Goal: Information Seeking & Learning: Find specific fact

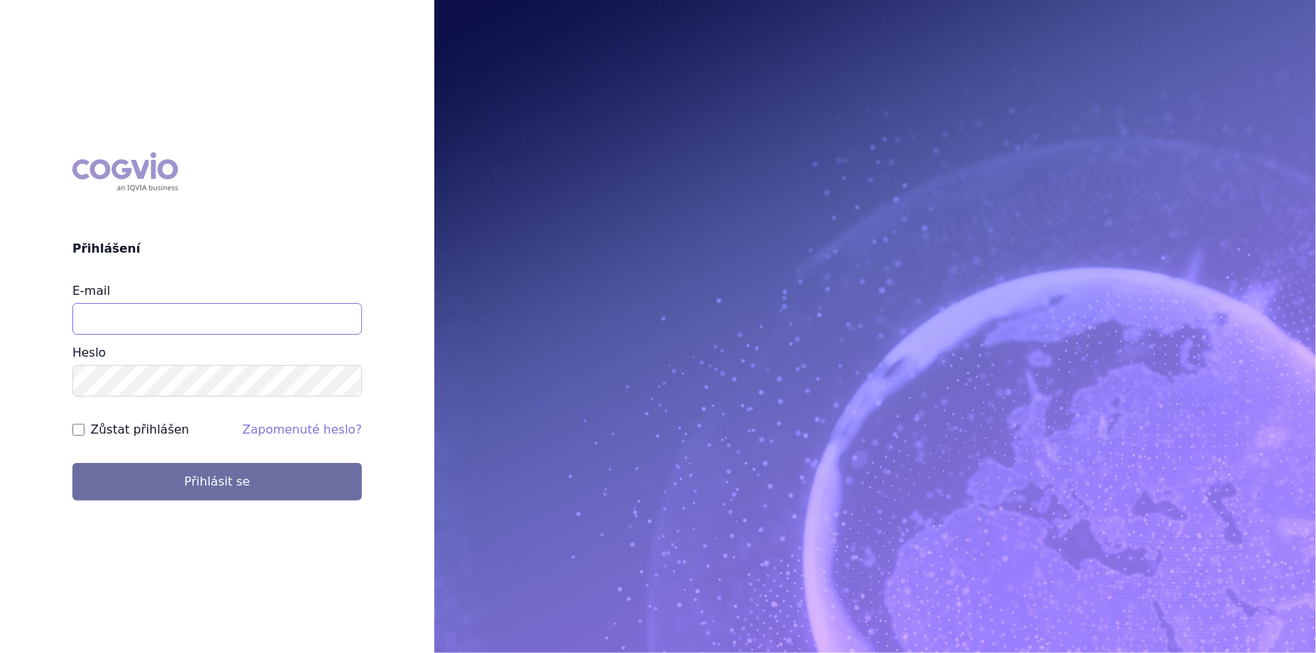
drag, startPoint x: 234, startPoint y: 326, endPoint x: 234, endPoint y: 335, distance: 9.0
click at [234, 326] on input "E-mail" at bounding box center [216, 319] width 289 height 32
type input "nikola.odlozilikova@vzp.cz"
click at [72, 463] on button "Přihlásit se" at bounding box center [216, 482] width 289 height 38
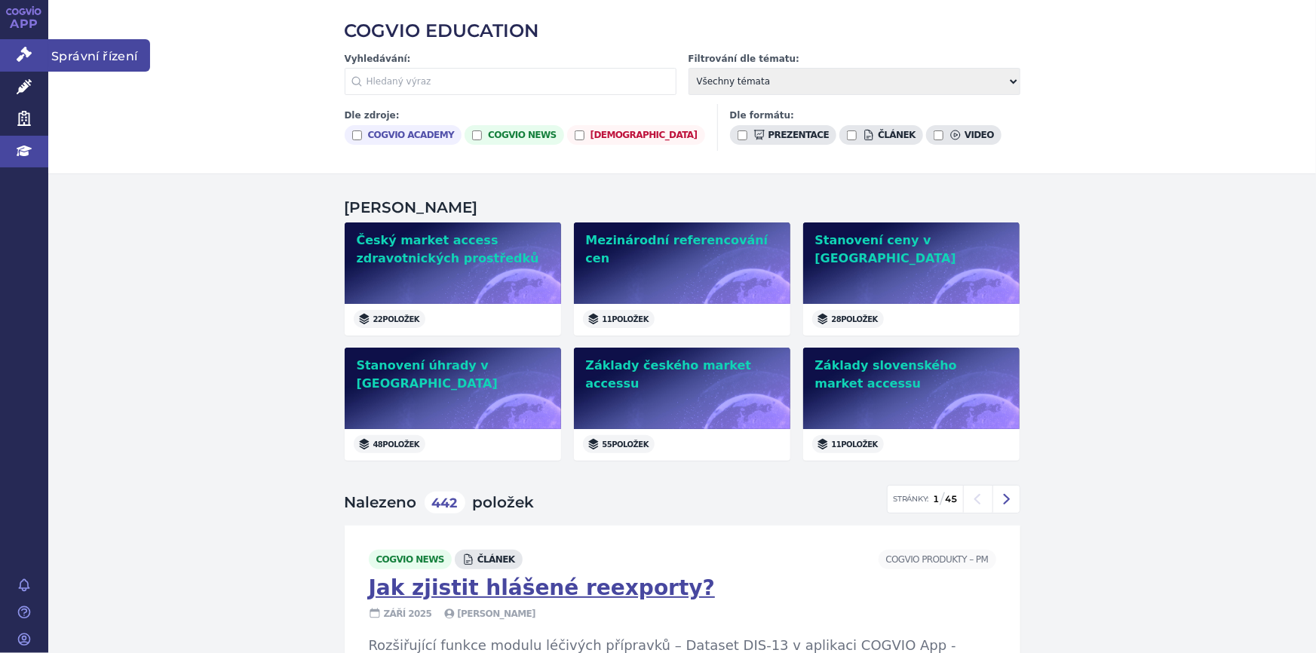
click at [23, 60] on icon at bounding box center [24, 54] width 15 height 15
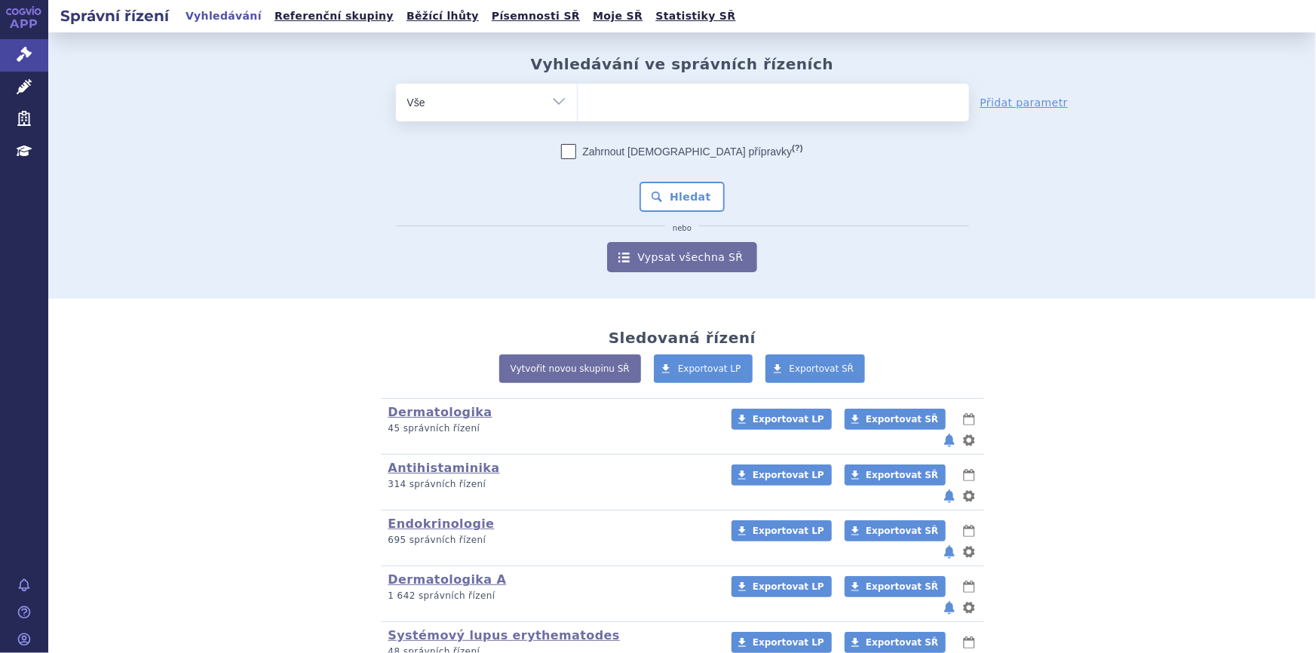
click at [611, 90] on ul at bounding box center [772, 100] width 391 height 32
click at [577, 90] on select at bounding box center [577, 102] width 1 height 38
click at [11, 89] on link "Léčivé přípravky" at bounding box center [24, 88] width 48 height 32
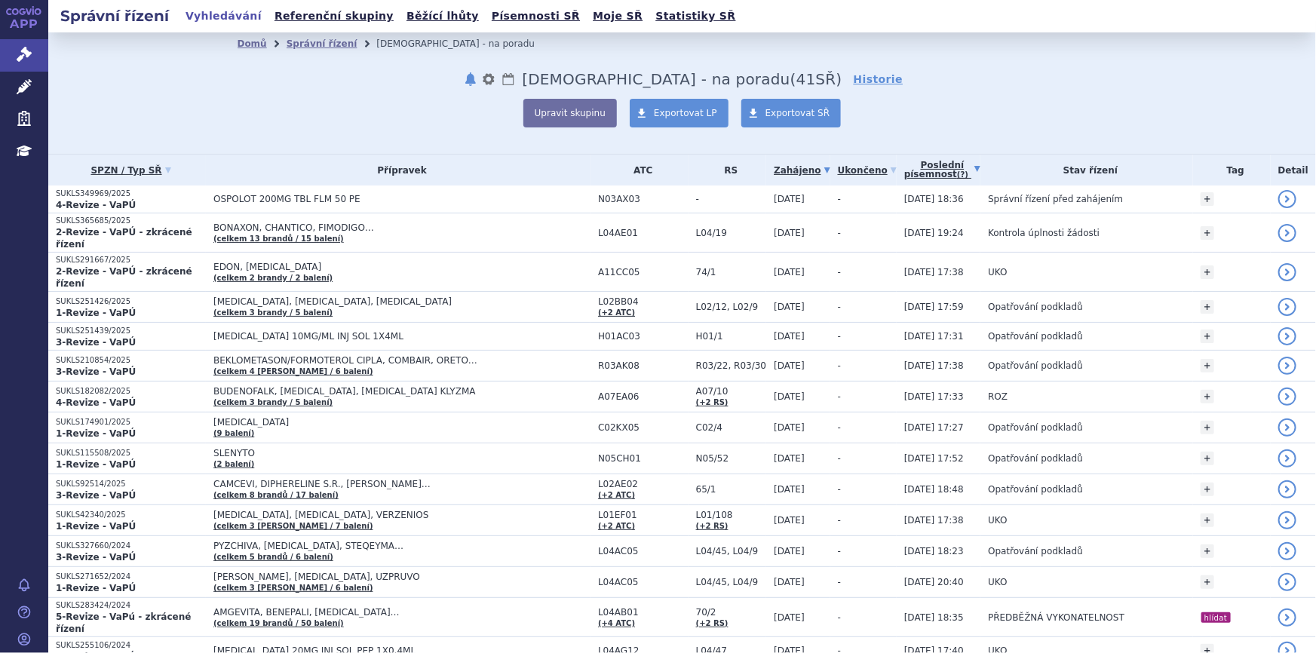
click at [918, 165] on link "Poslední písemnost (?)" at bounding box center [942, 170] width 76 height 31
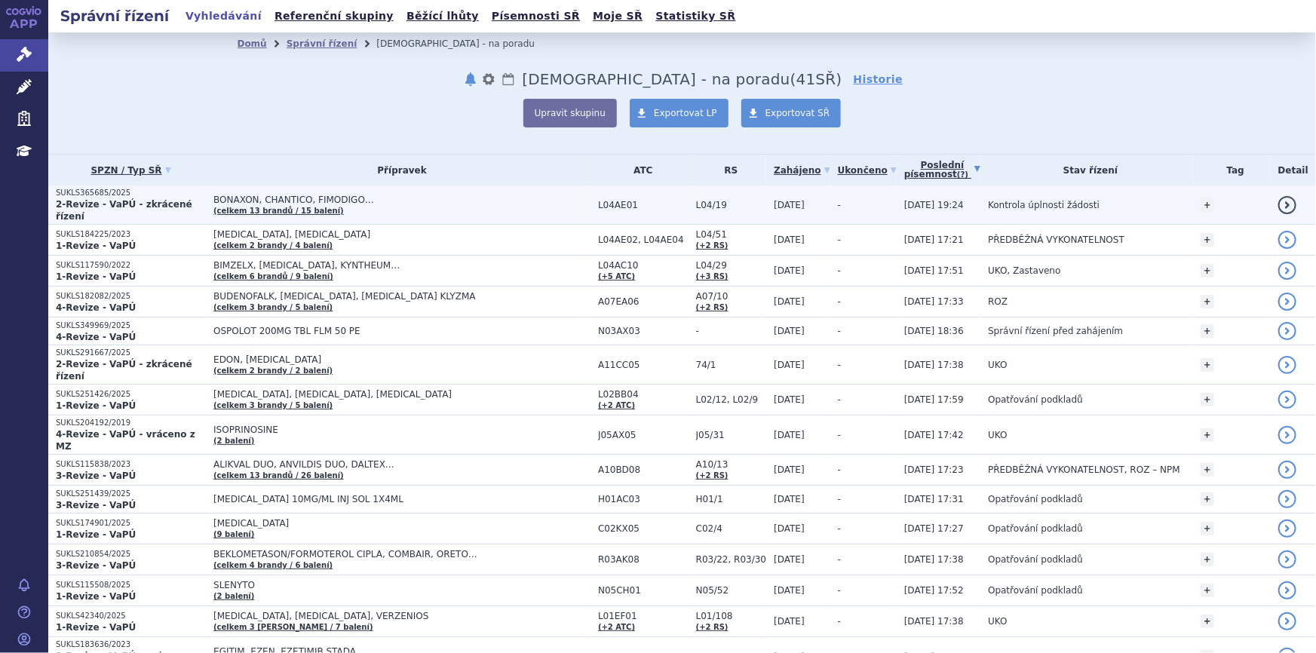
click at [912, 204] on span "15.09.2025 19:24" at bounding box center [934, 205] width 60 height 11
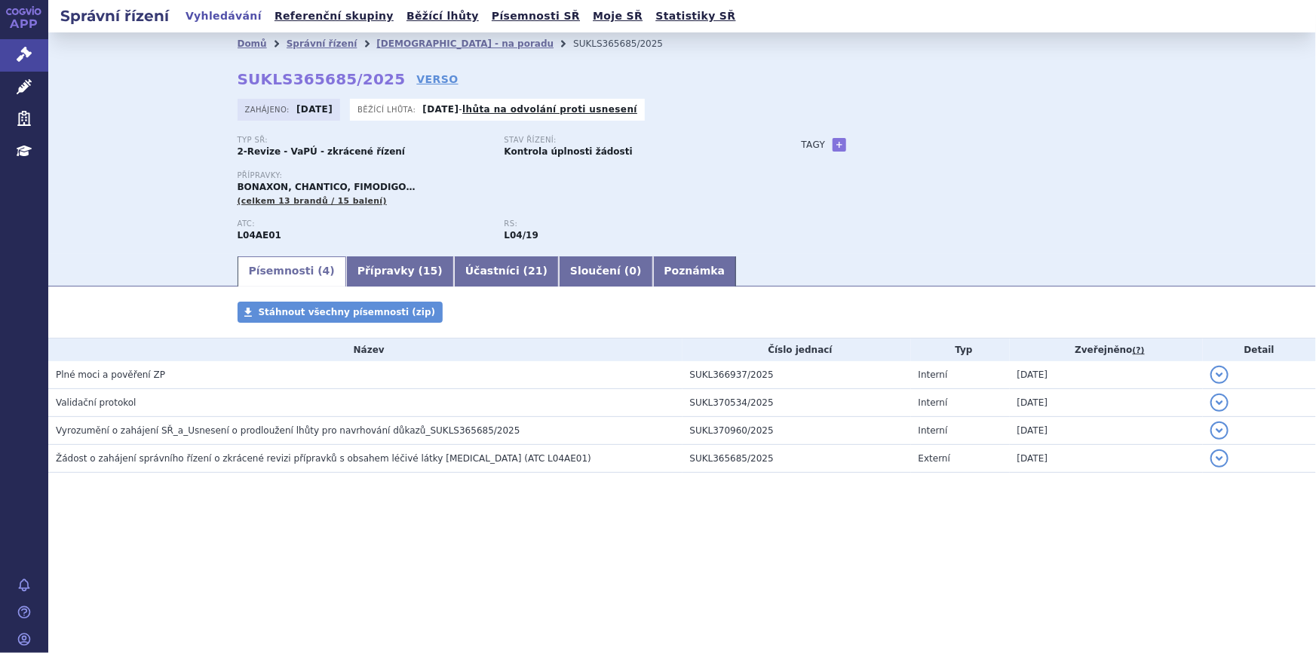
click at [295, 565] on div "Správní řízení Vyhledávání Referenční skupiny Běžící lhůty Písemnosti SŘ Moje S…" at bounding box center [681, 326] width 1267 height 653
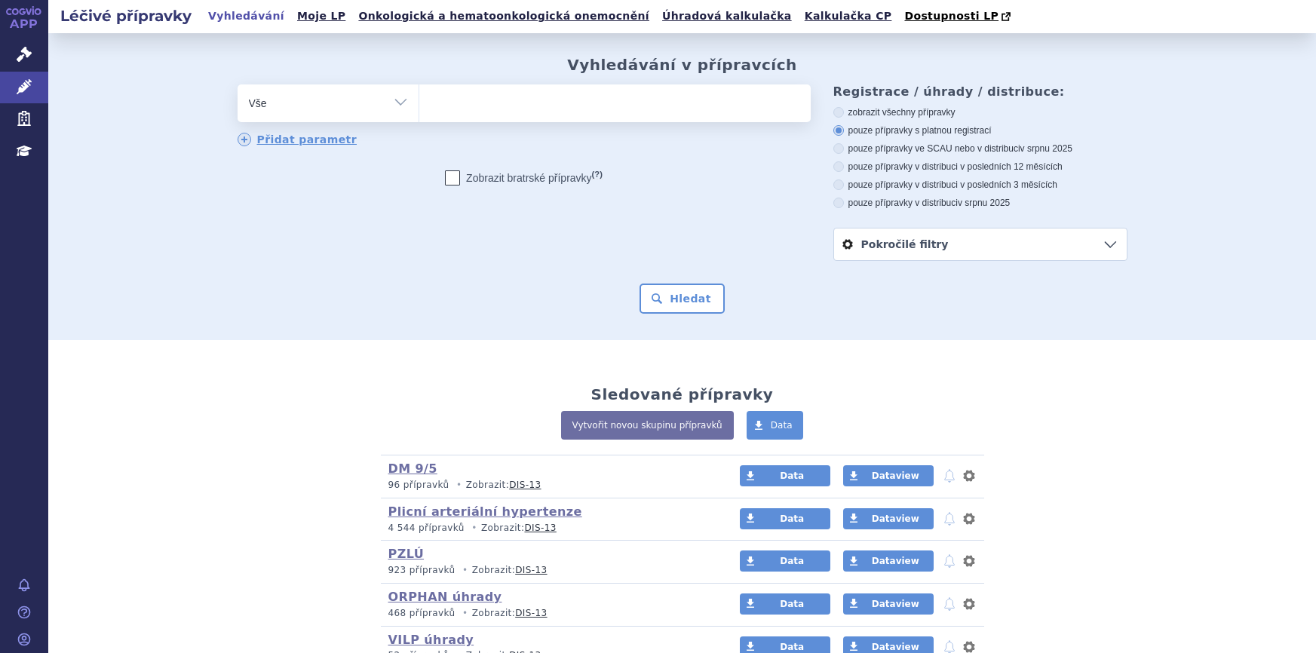
click at [447, 109] on ul at bounding box center [614, 100] width 391 height 32
click at [419, 109] on select at bounding box center [418, 103] width 1 height 38
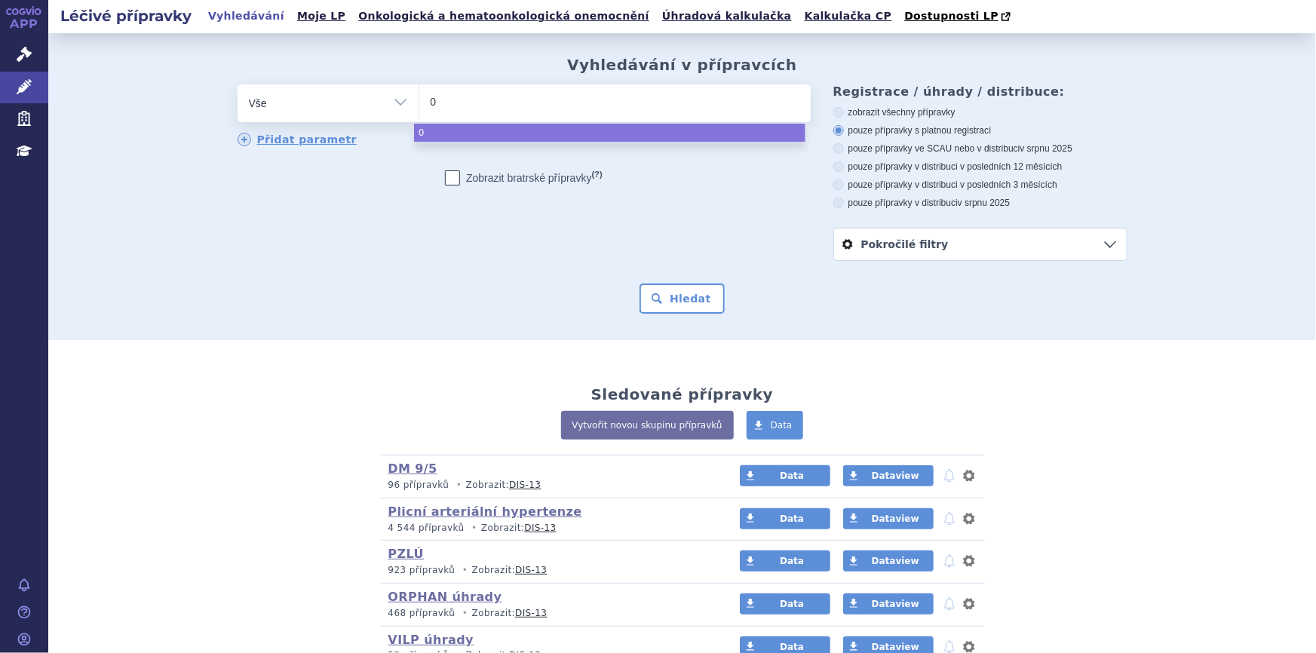
type input "02"
type input "0285"
type input "028502"
select select "028502"
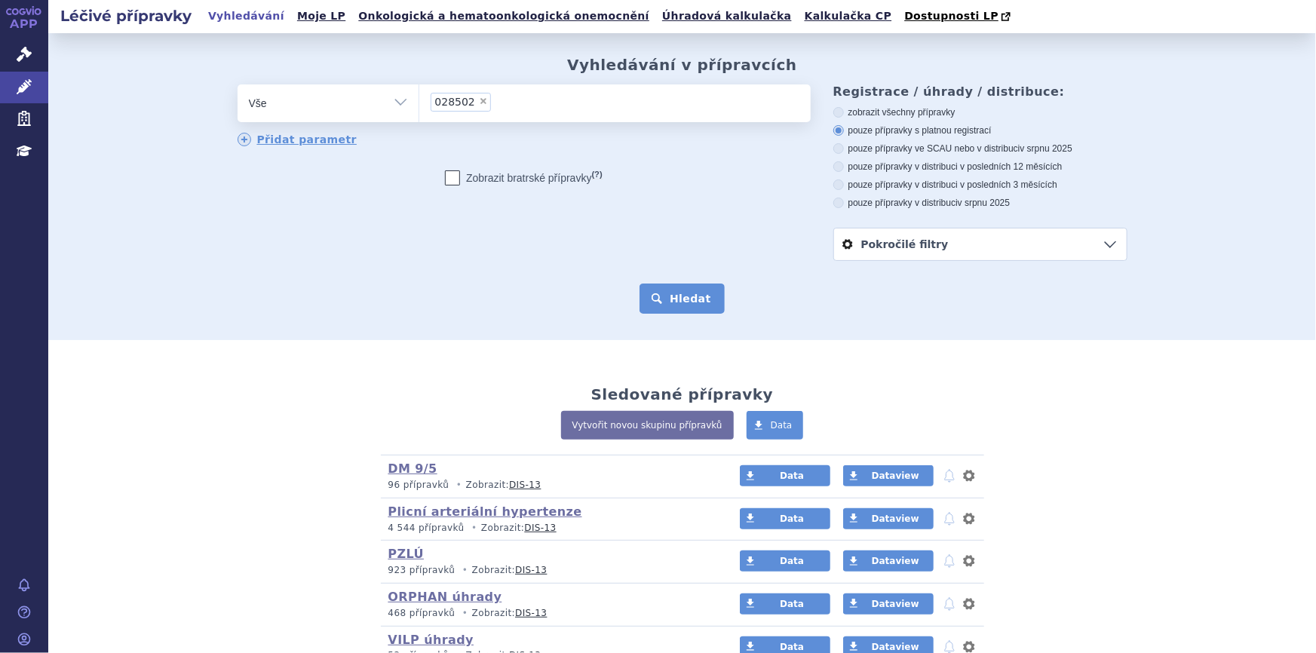
click at [673, 300] on button "Hledat" at bounding box center [681, 298] width 85 height 30
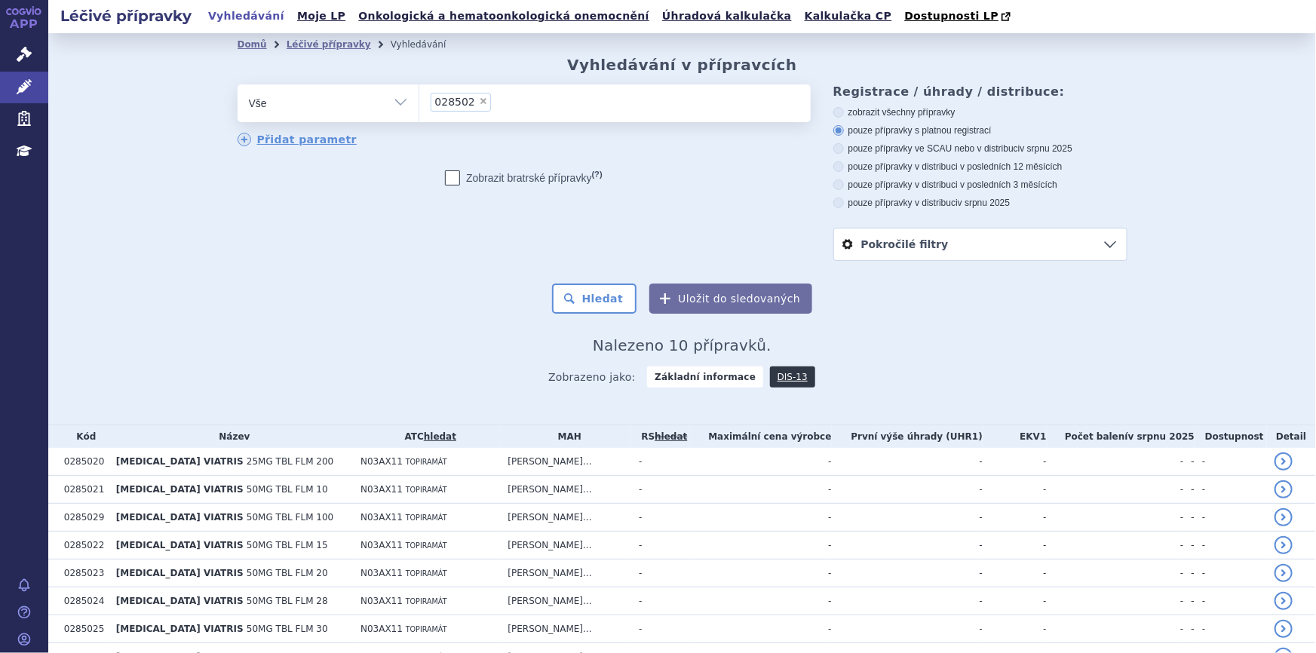
scroll to position [134, 0]
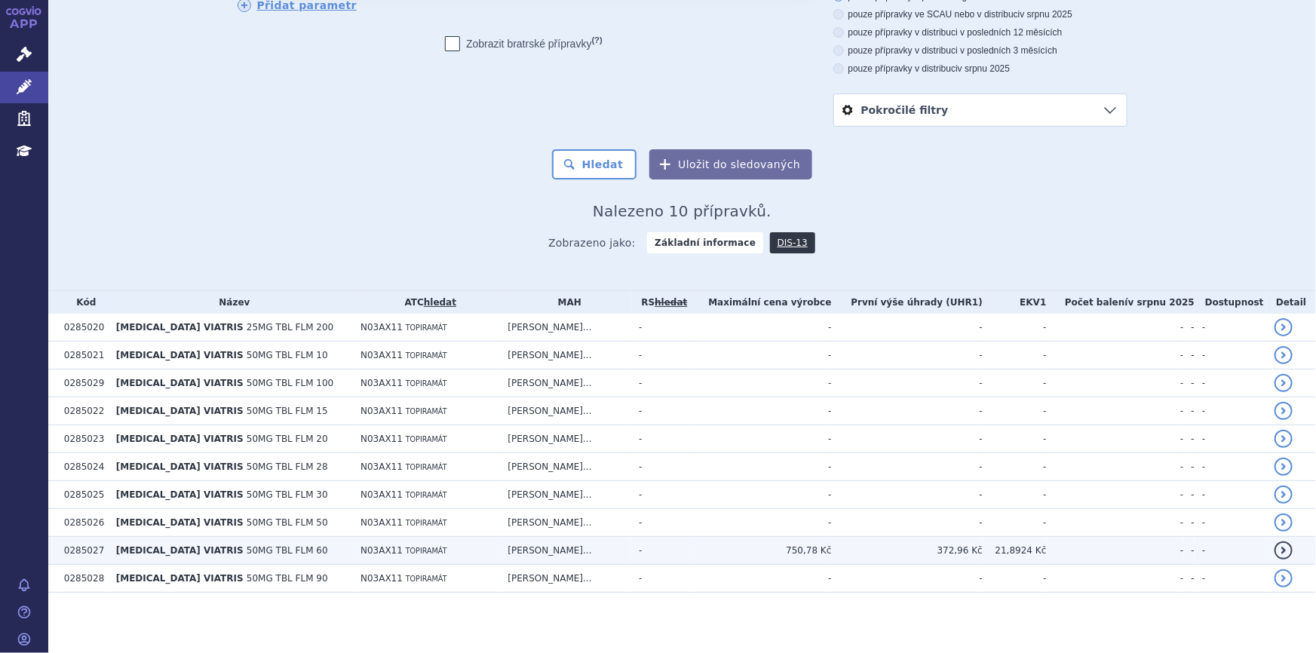
click at [406, 550] on span "TOPIRAMÁT" at bounding box center [426, 551] width 41 height 8
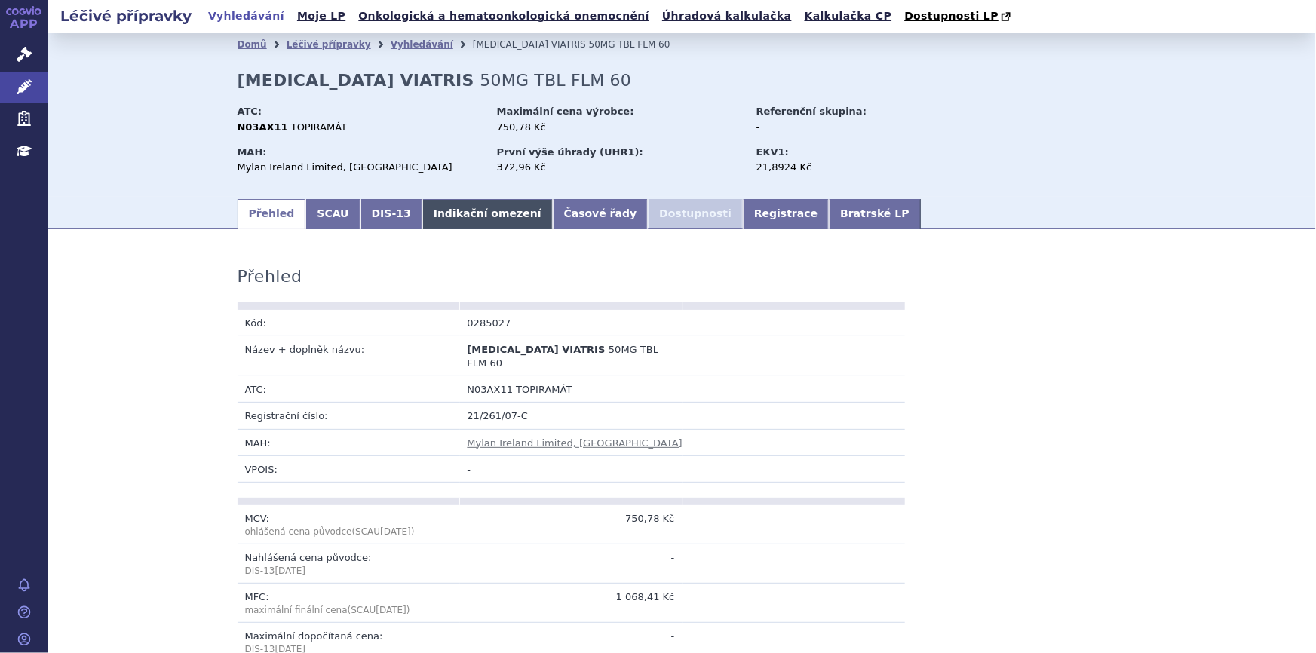
click at [422, 216] on link "Indikační omezení" at bounding box center [487, 214] width 130 height 30
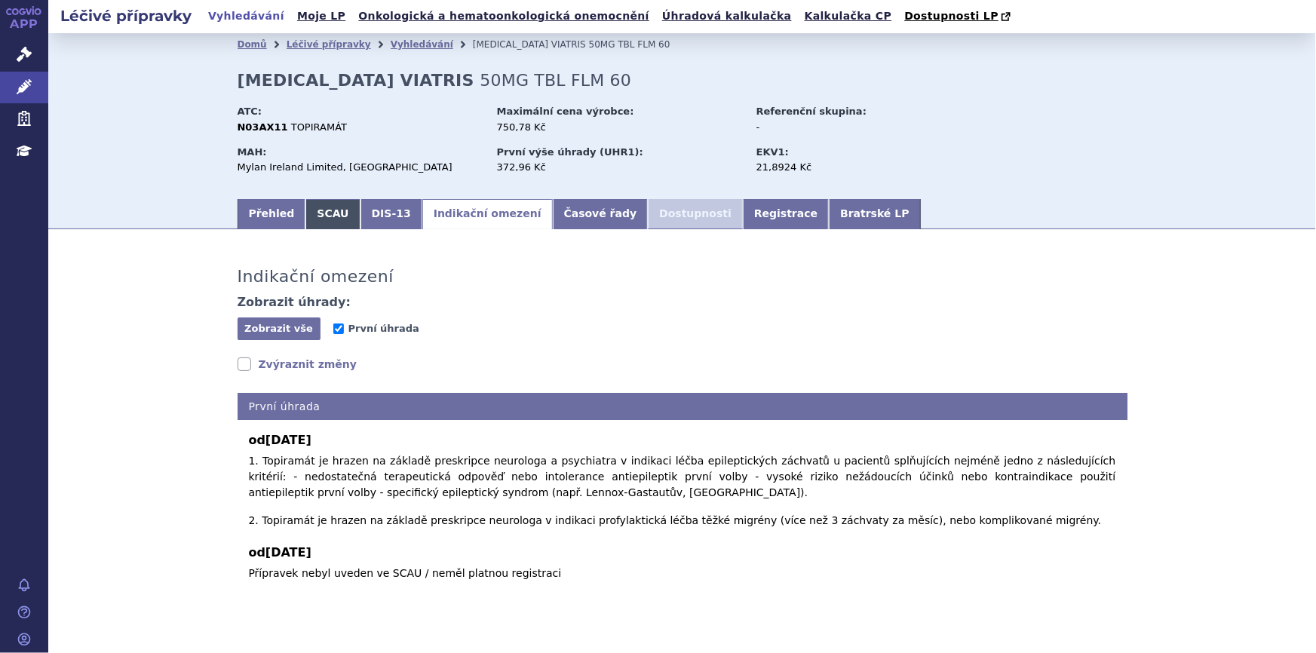
click at [314, 209] on link "SCAU" at bounding box center [332, 214] width 54 height 30
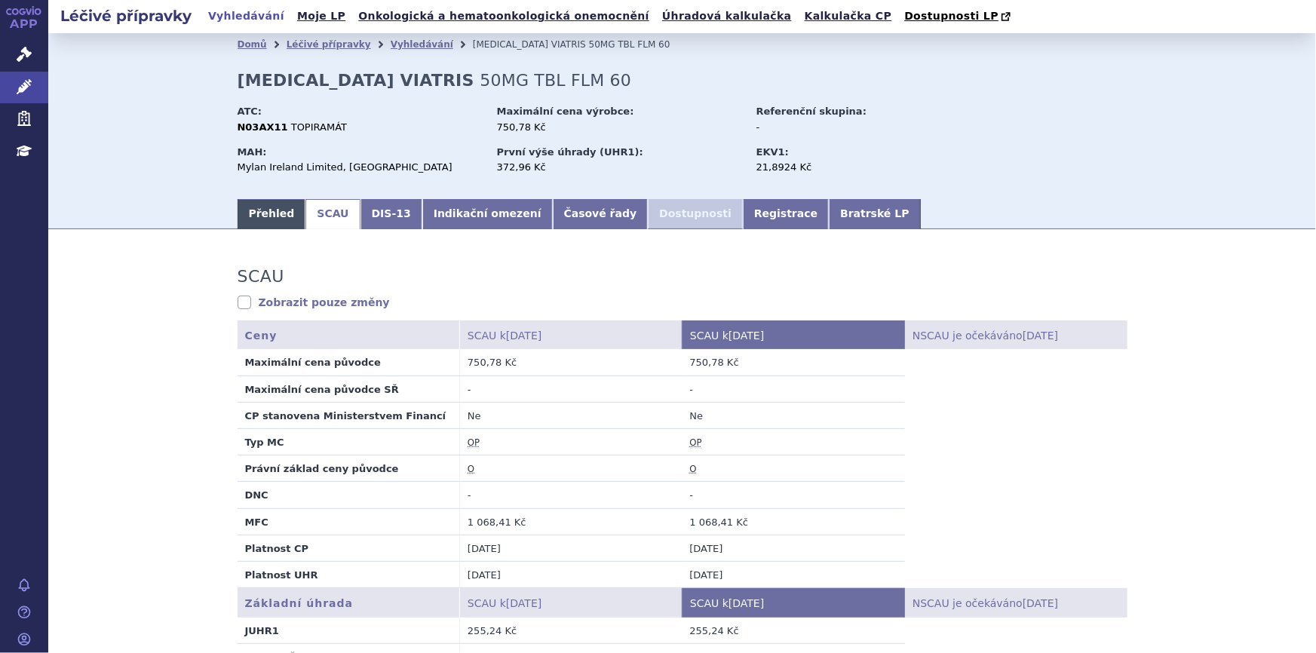
click at [266, 211] on link "Přehled" at bounding box center [271, 214] width 69 height 30
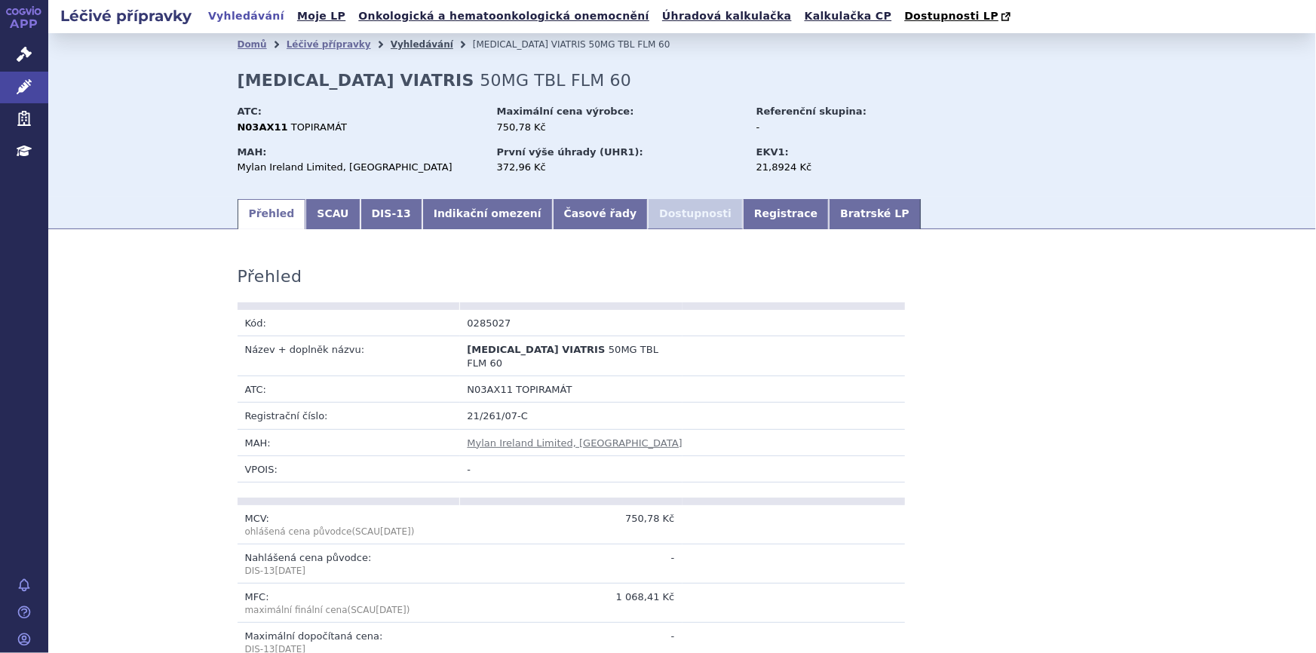
click at [391, 46] on link "Vyhledávání" at bounding box center [422, 44] width 63 height 11
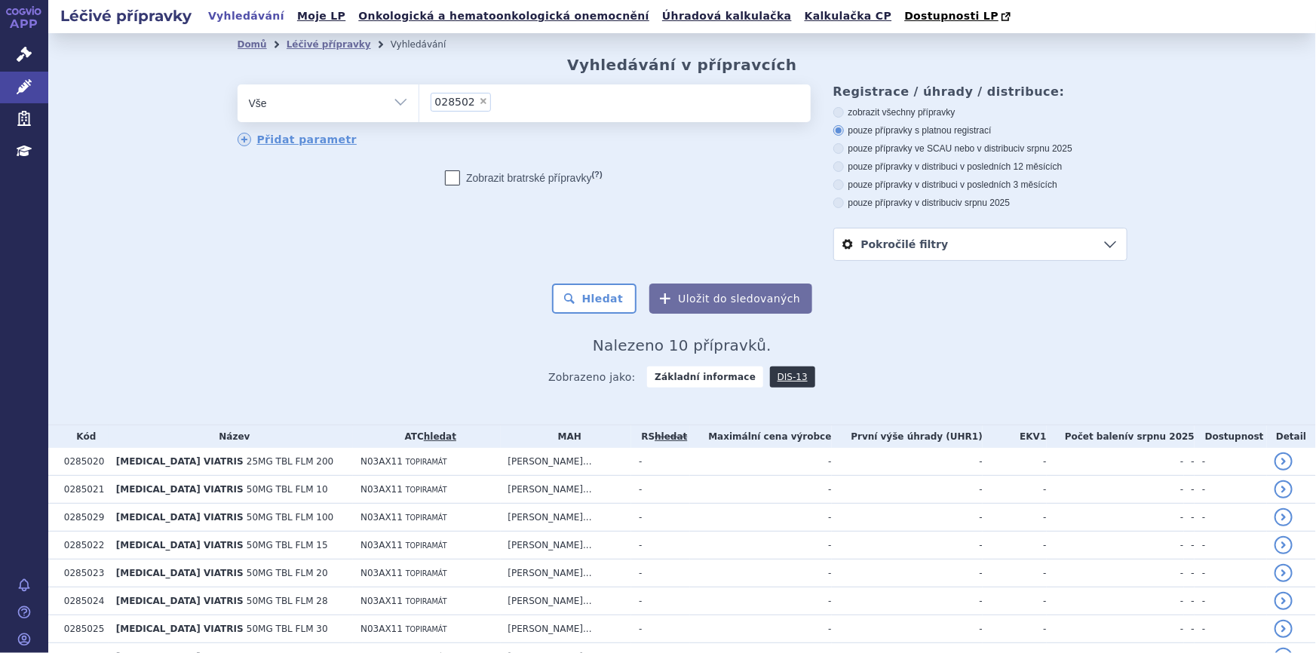
click at [479, 100] on span "×" at bounding box center [483, 100] width 9 height 9
click at [419, 100] on select "028502" at bounding box center [418, 103] width 1 height 38
select select
type input "0280502"
select select "0280502"
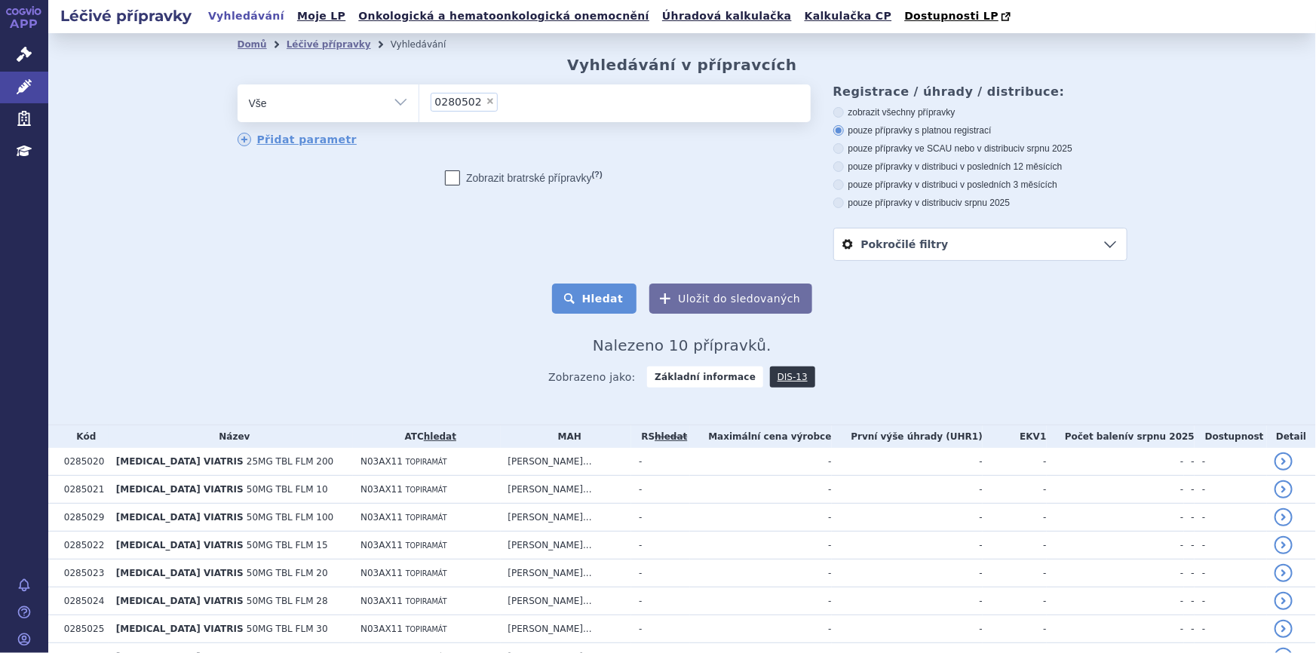
click at [577, 295] on button "Hledat" at bounding box center [594, 298] width 85 height 30
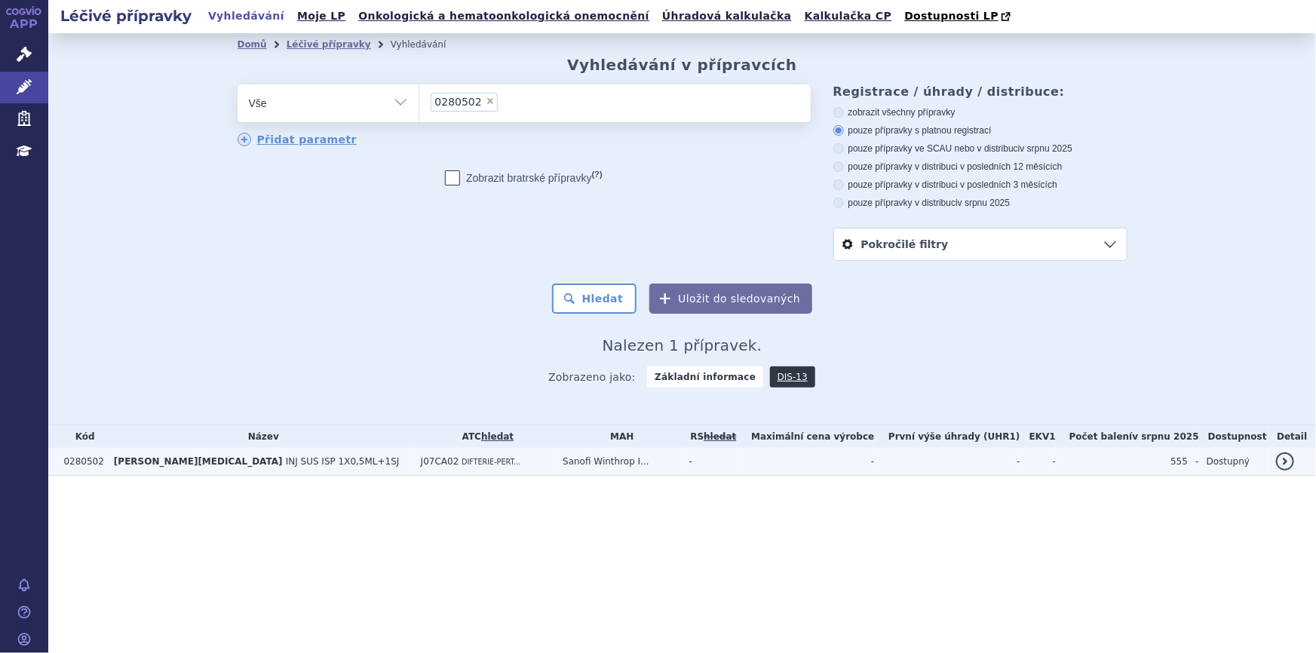
click at [777, 461] on td "-" at bounding box center [805, 462] width 136 height 28
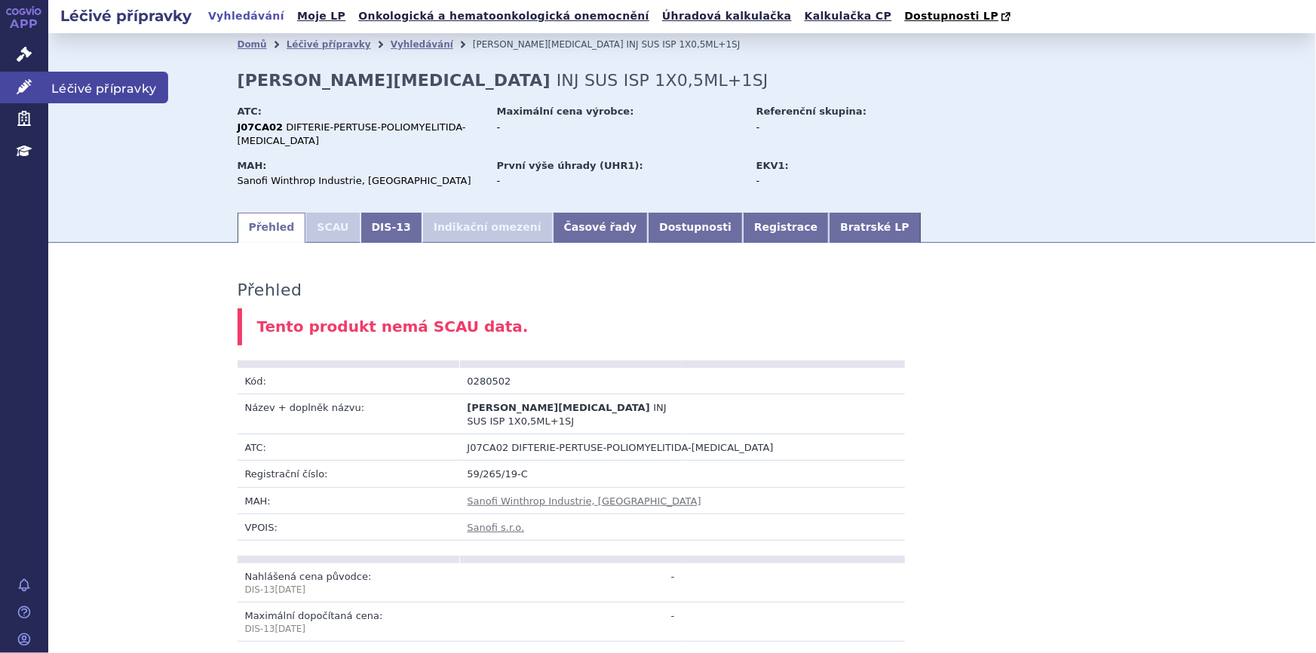
click at [29, 84] on icon at bounding box center [24, 86] width 15 height 15
click at [391, 46] on link "Vyhledávání" at bounding box center [422, 44] width 63 height 11
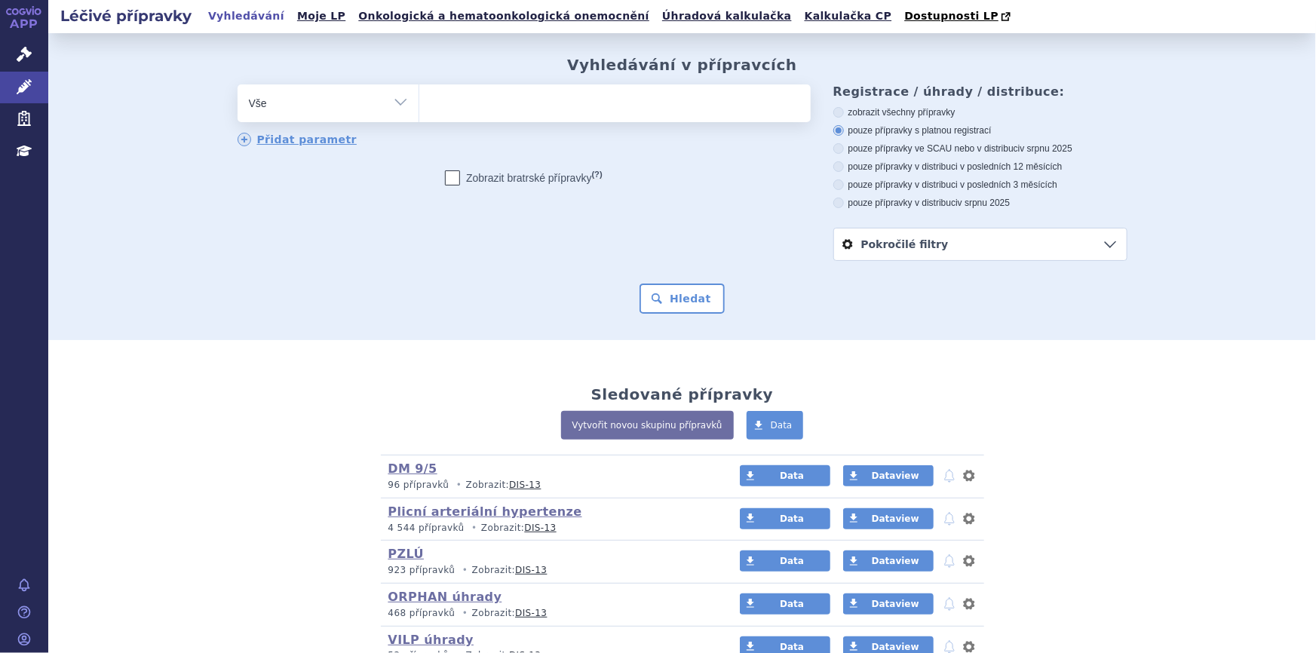
click at [473, 100] on ul at bounding box center [614, 100] width 391 height 32
click at [419, 100] on select at bounding box center [418, 103] width 1 height 38
type input "ad"
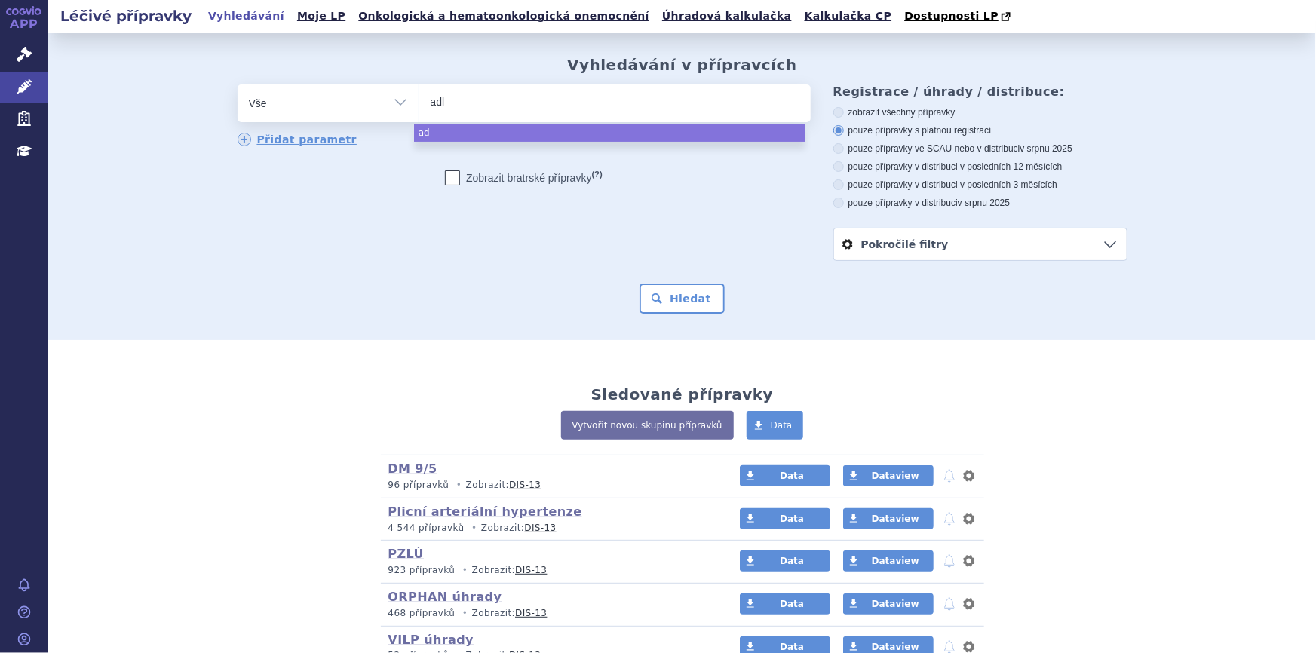
type input "adl"
type input "adl po"
type input "adl pol"
type input "adl polio"
select select "adl polio"
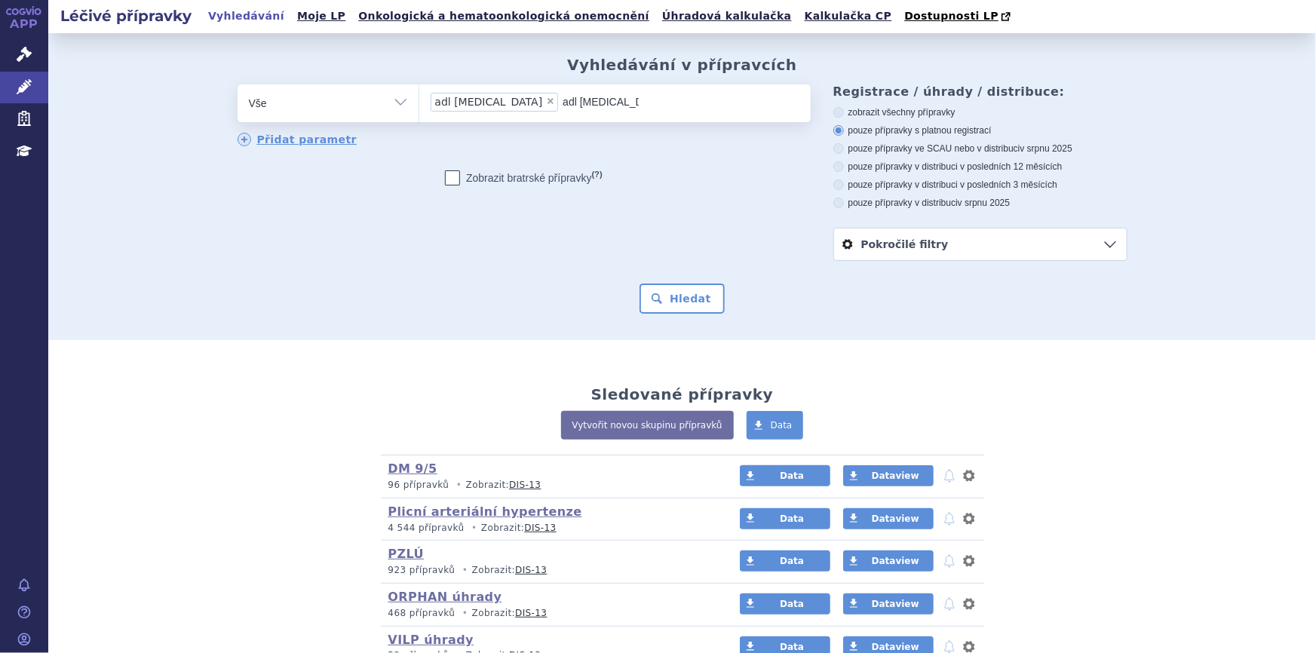
type input "adl poli"
select select
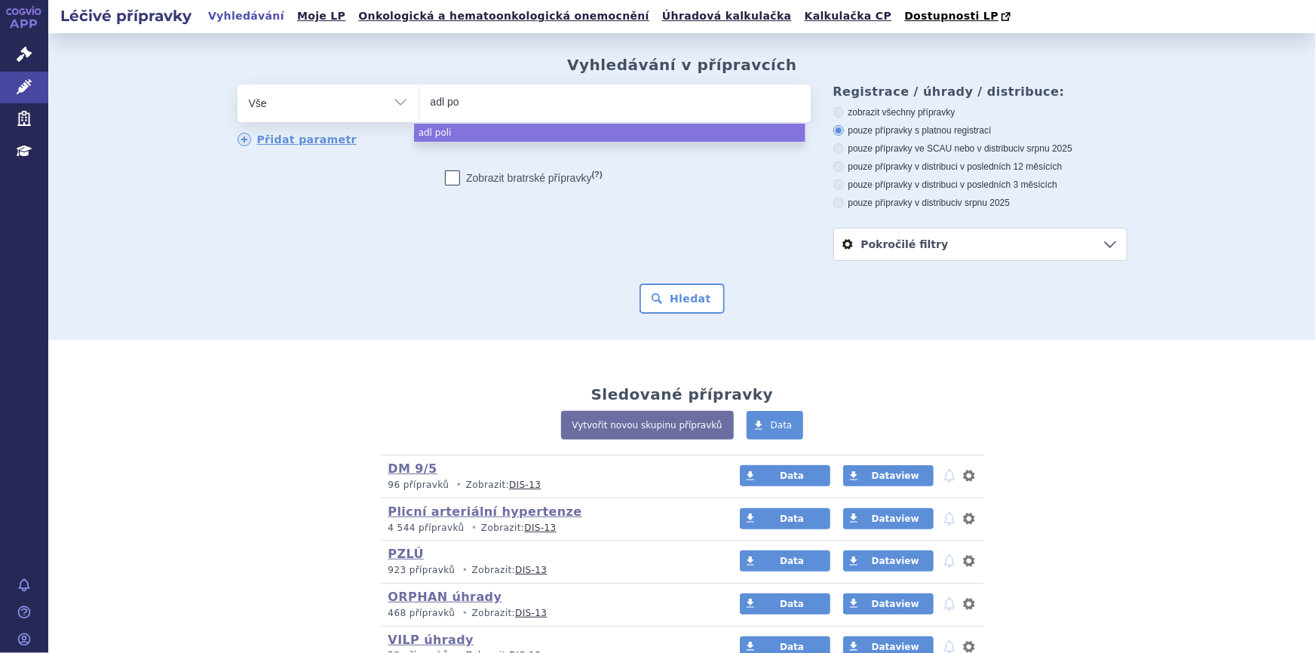
type input "adl p"
type input "adl"
type input "ad"
type input "ada"
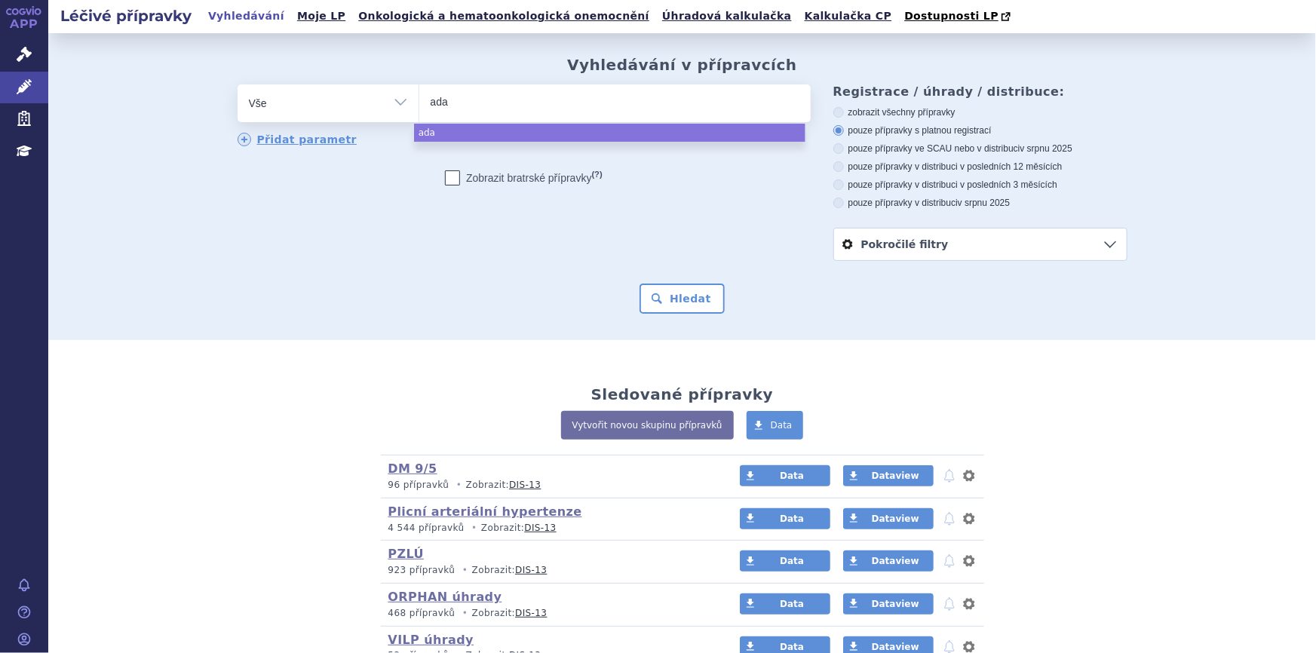
type input "adac"
type input "adacel"
type input "adacel p"
type input "adacel pol"
type input "adacel polio"
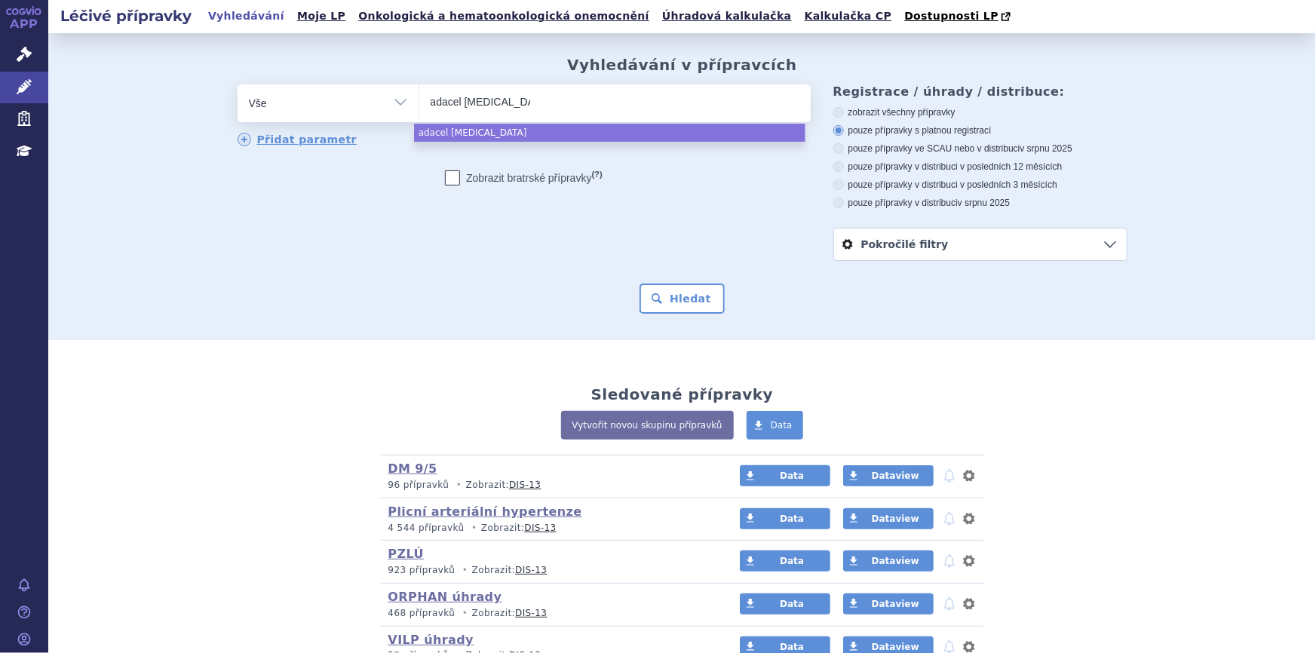
select select "adacel polio"
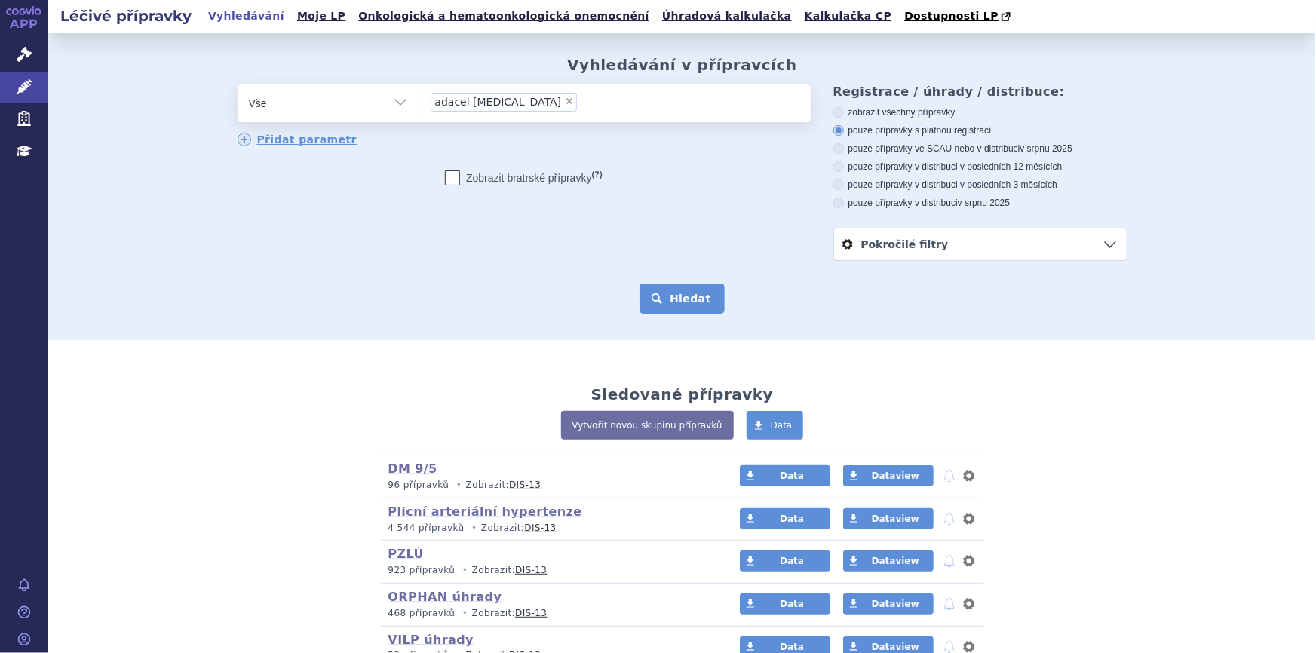
click at [672, 290] on button "Hledat" at bounding box center [681, 298] width 85 height 30
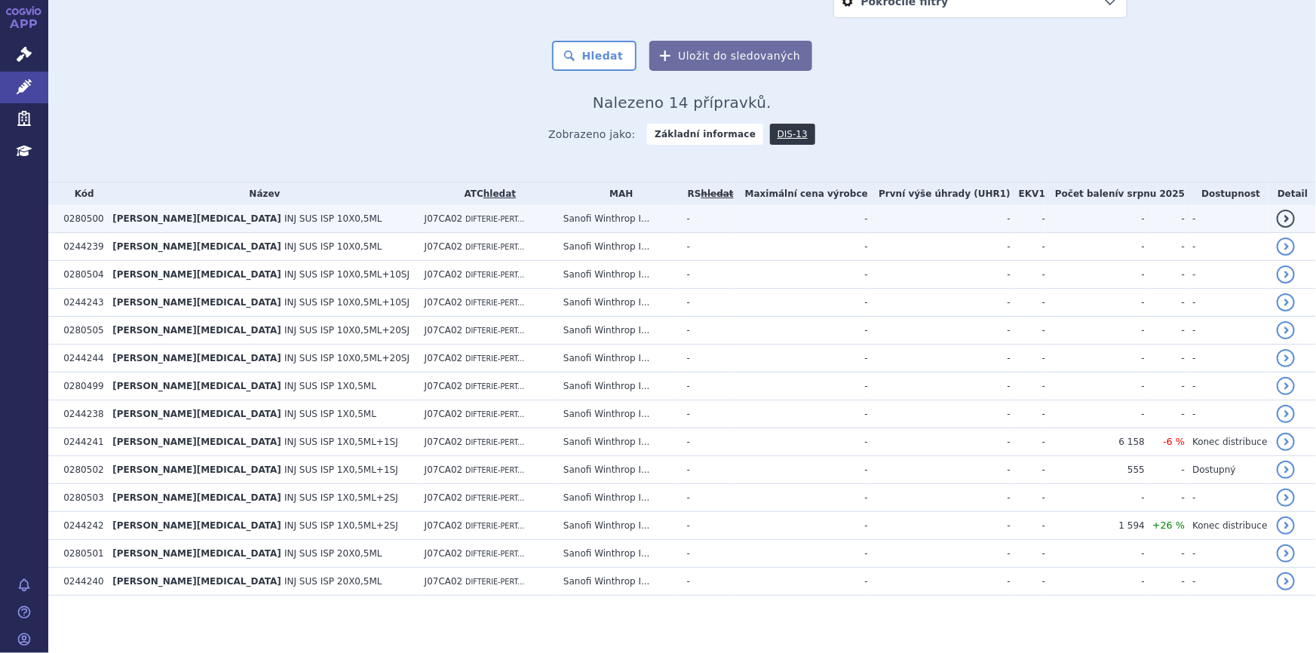
scroll to position [245, 0]
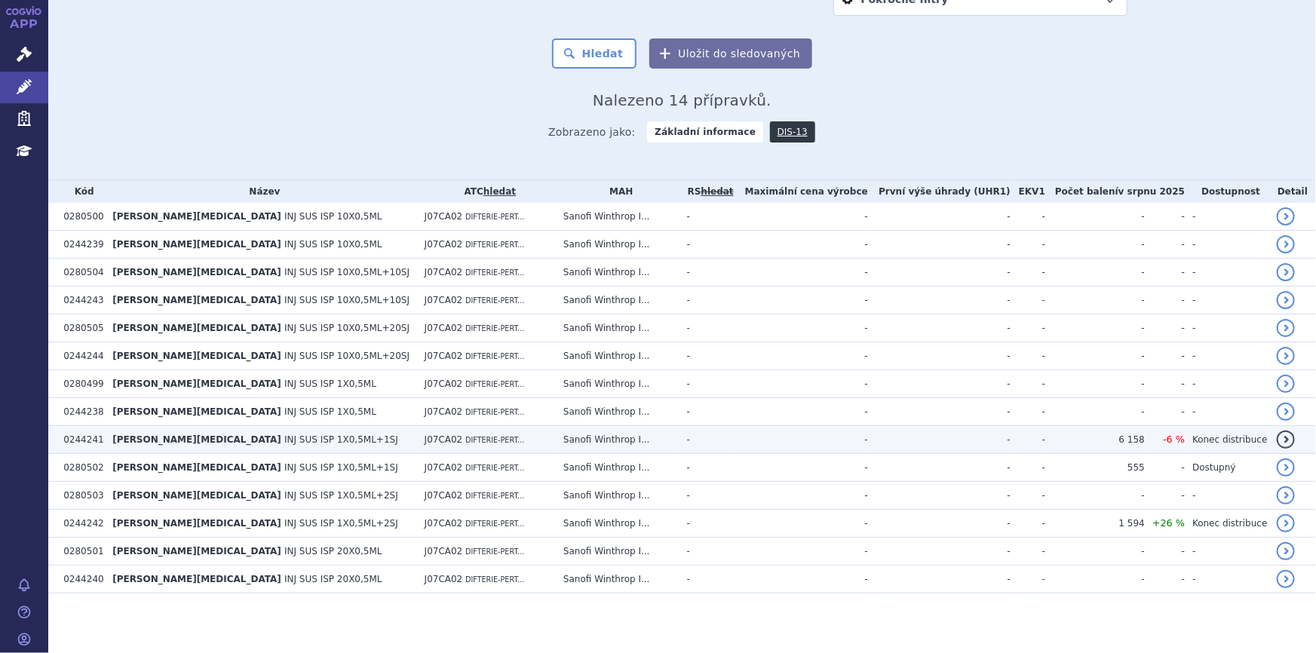
click at [465, 440] on span "DIFTERIE-PERT..." at bounding box center [494, 440] width 59 height 8
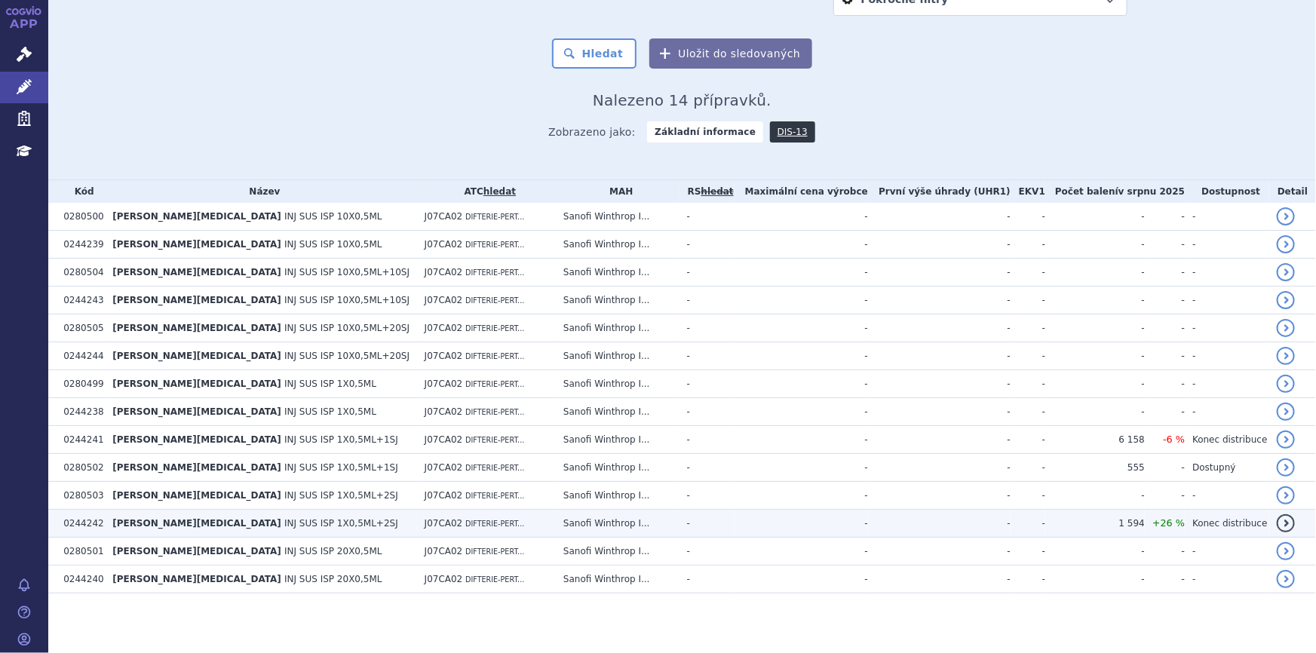
click at [465, 519] on span "DIFTERIE-PERT..." at bounding box center [494, 523] width 59 height 8
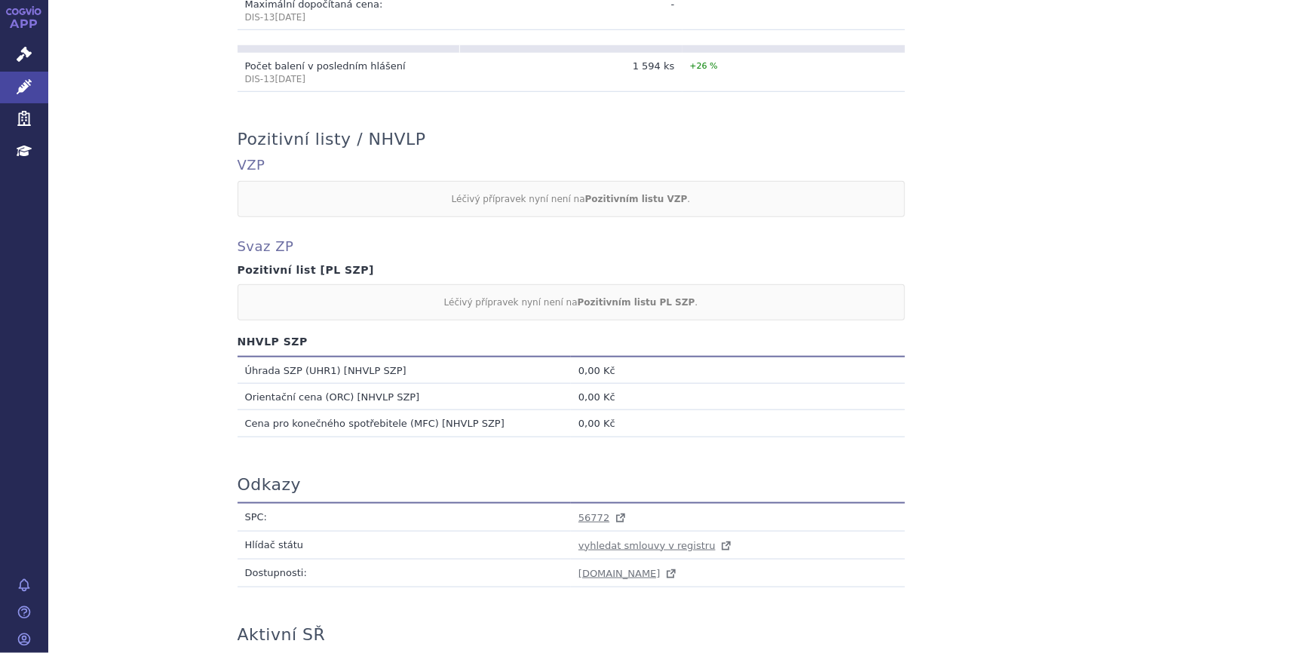
scroll to position [459, 0]
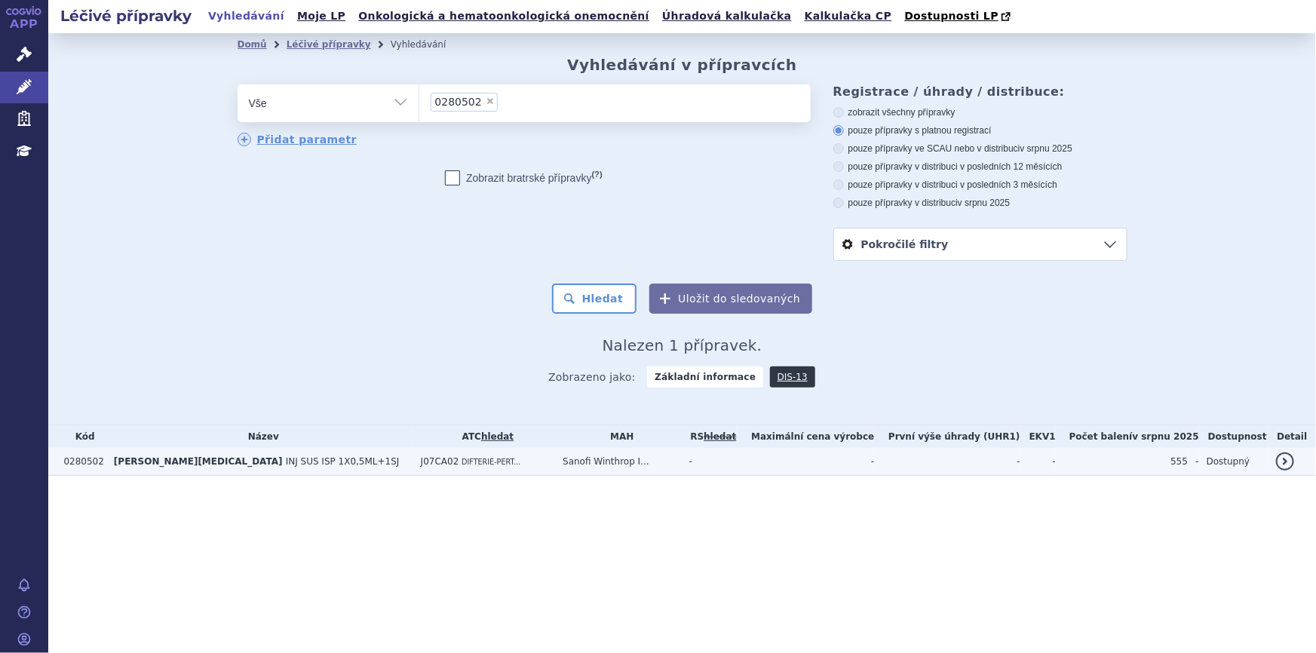
click at [286, 465] on span "INJ SUS ISP 1X0,5ML+1SJ" at bounding box center [343, 461] width 114 height 11
